Goal: Task Accomplishment & Management: Manage account settings

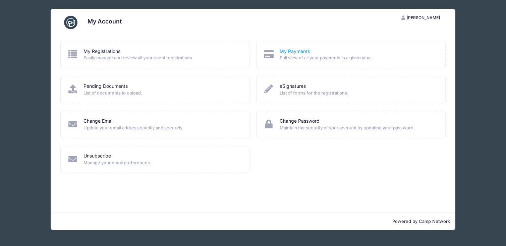
click at [296, 53] on link "My Payments" at bounding box center [295, 51] width 30 height 7
click at [294, 51] on link "My Payments" at bounding box center [295, 51] width 30 height 7
click at [105, 121] on link "Change Email" at bounding box center [99, 121] width 30 height 7
click at [427, 18] on span "[PERSON_NAME]" at bounding box center [423, 17] width 33 height 5
click at [382, 54] on link "Logout" at bounding box center [404, 51] width 78 height 13
